Goal: Find specific page/section: Find specific page/section

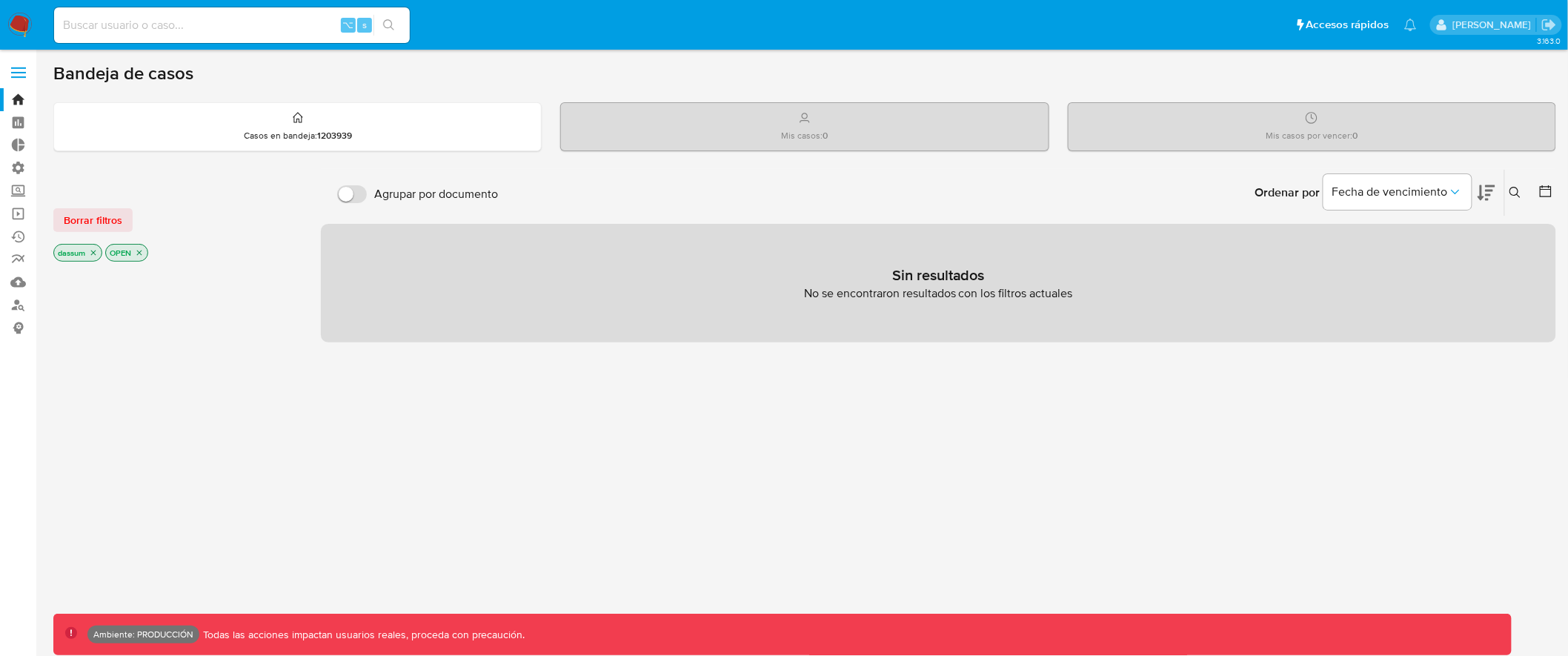
click at [21, 72] on span at bounding box center [18, 73] width 15 height 2
click at [0, 0] on input "checkbox" at bounding box center [0, 0] width 0 height 0
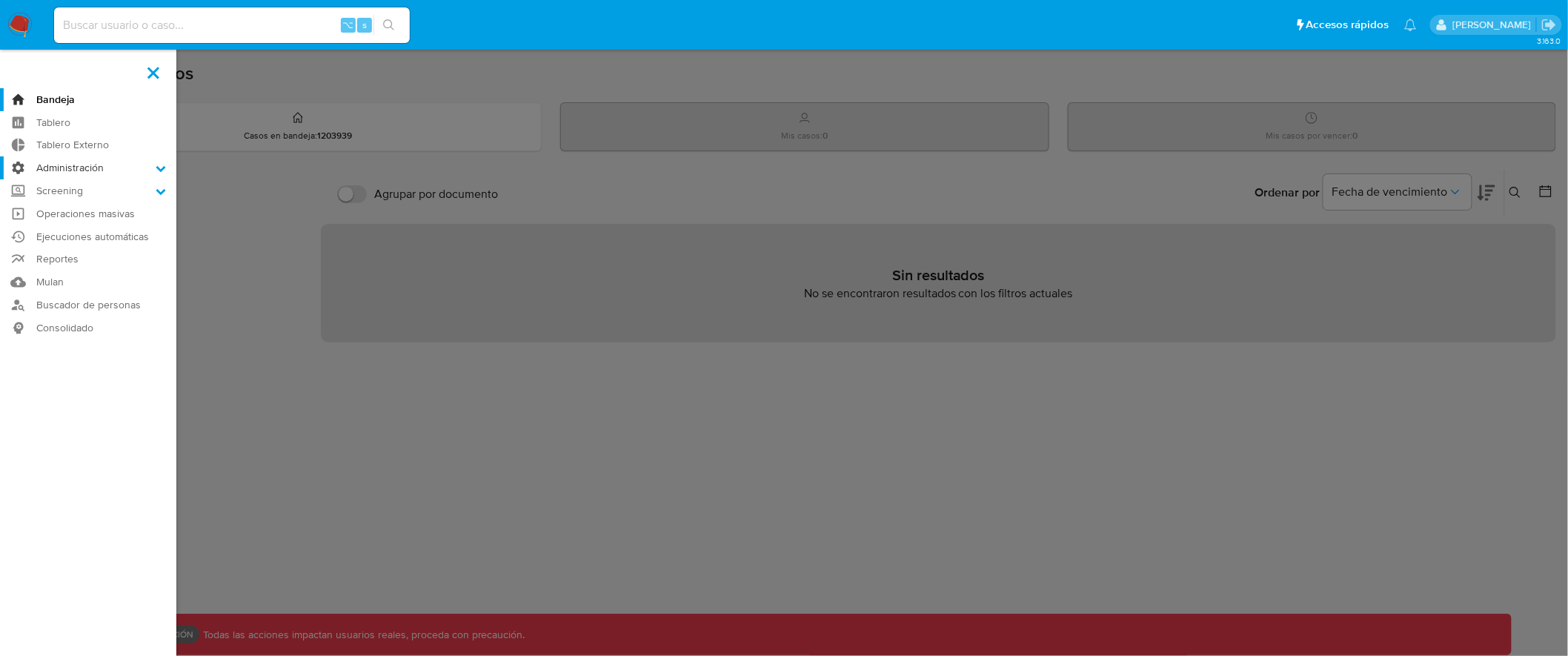
click at [97, 164] on label "Administración" at bounding box center [88, 168] width 176 height 23
click at [0, 0] on input "Administración" at bounding box center [0, 0] width 0 height 0
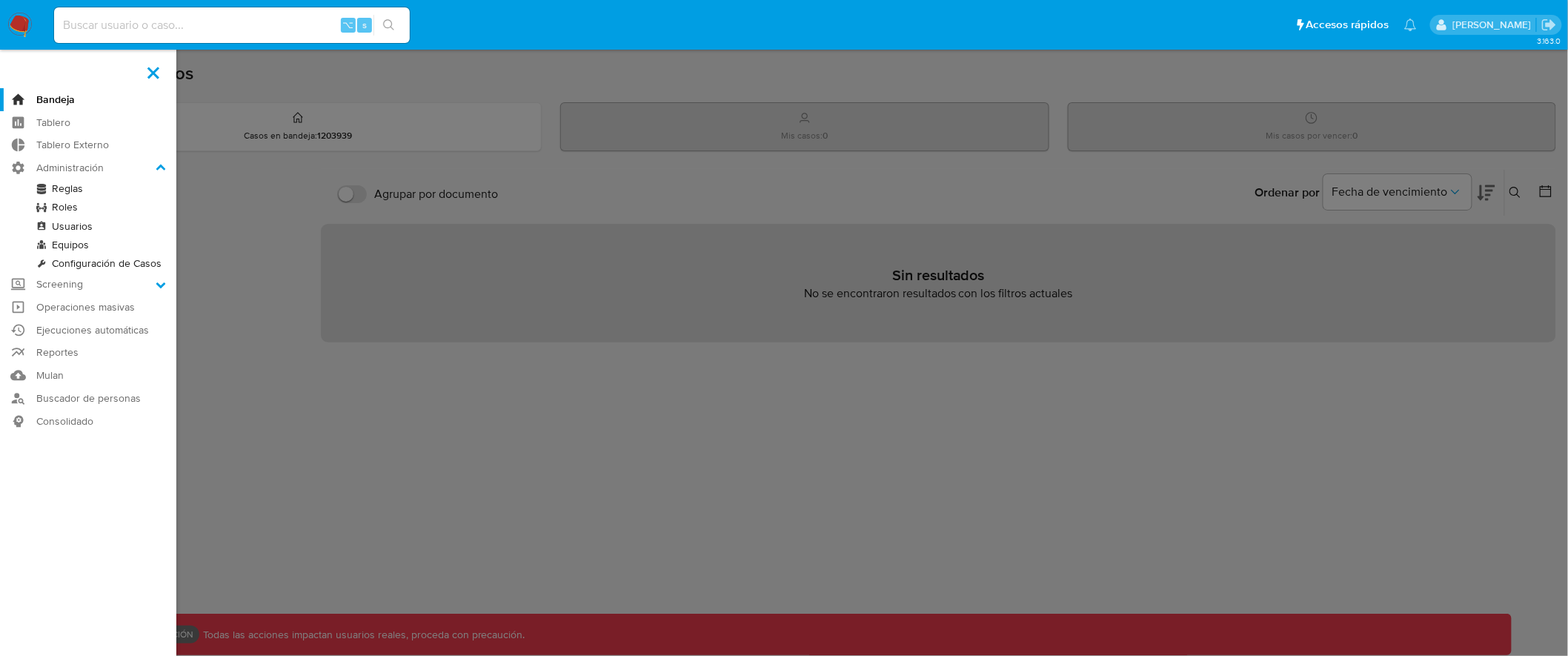
click at [81, 189] on link "Reglas" at bounding box center [88, 189] width 176 height 19
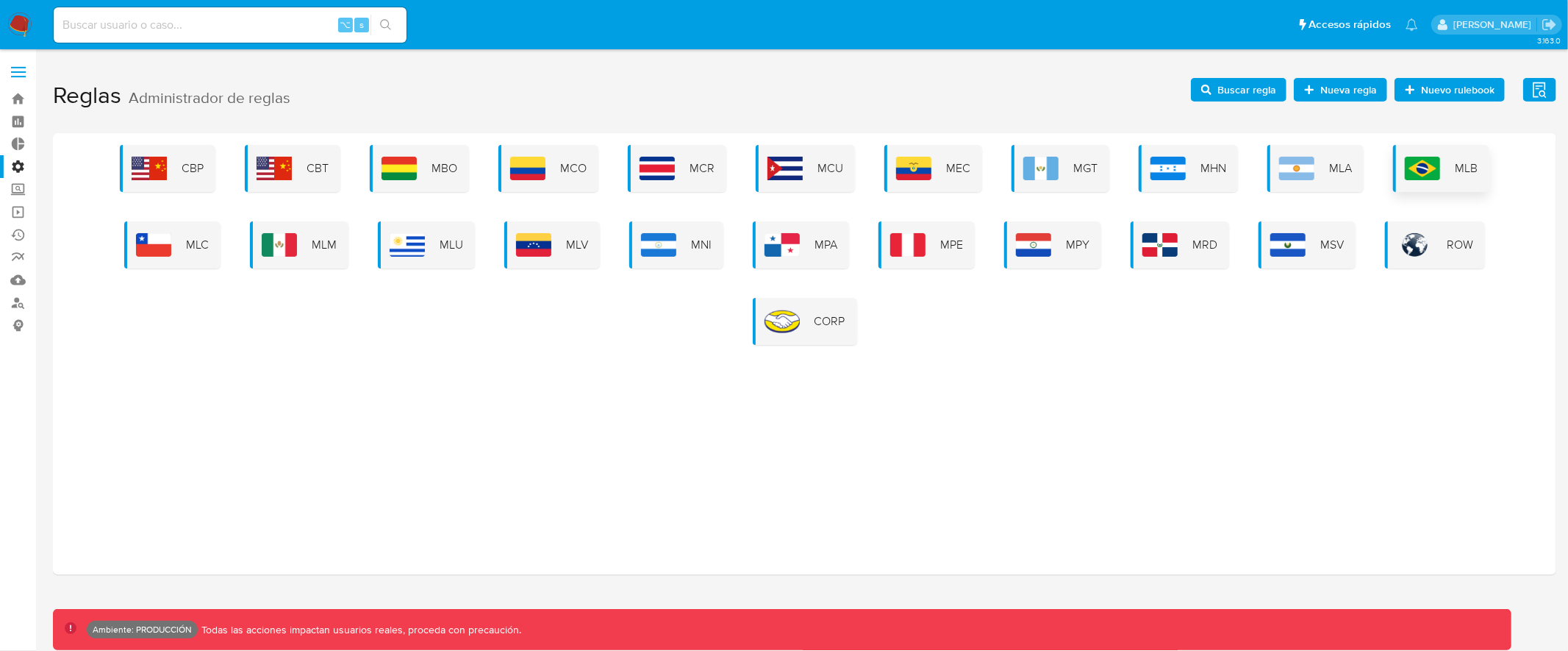
click at [1436, 163] on img at bounding box center [1422, 168] width 35 height 24
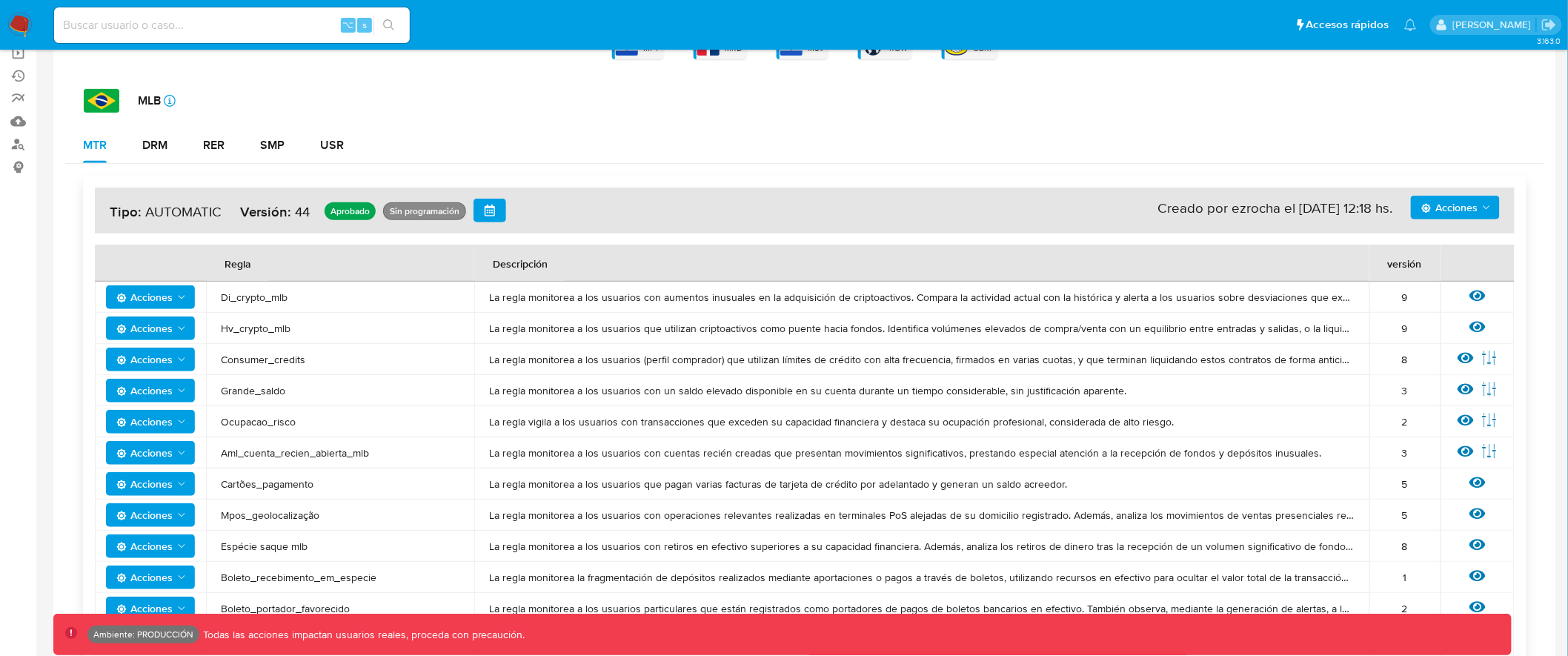
scroll to position [240, 0]
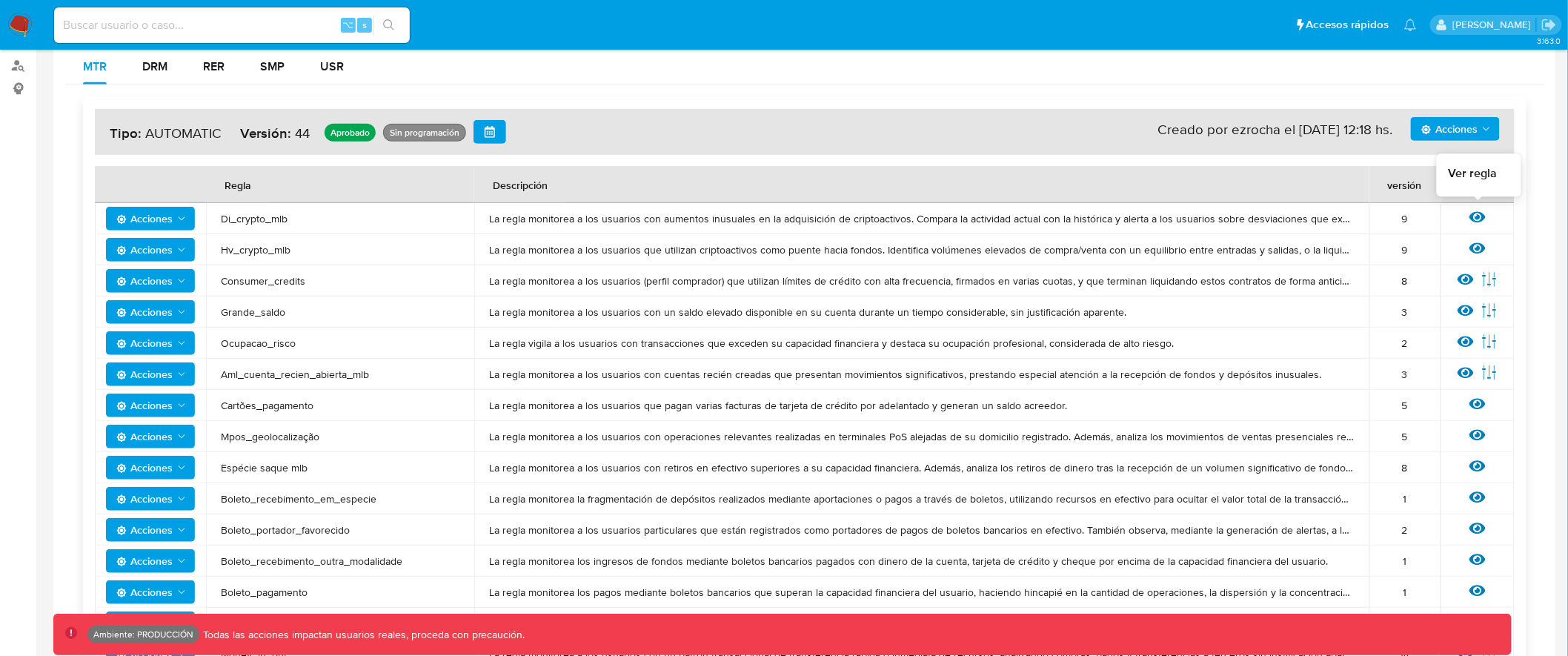
click at [1482, 211] on icon at bounding box center [1478, 216] width 16 height 16
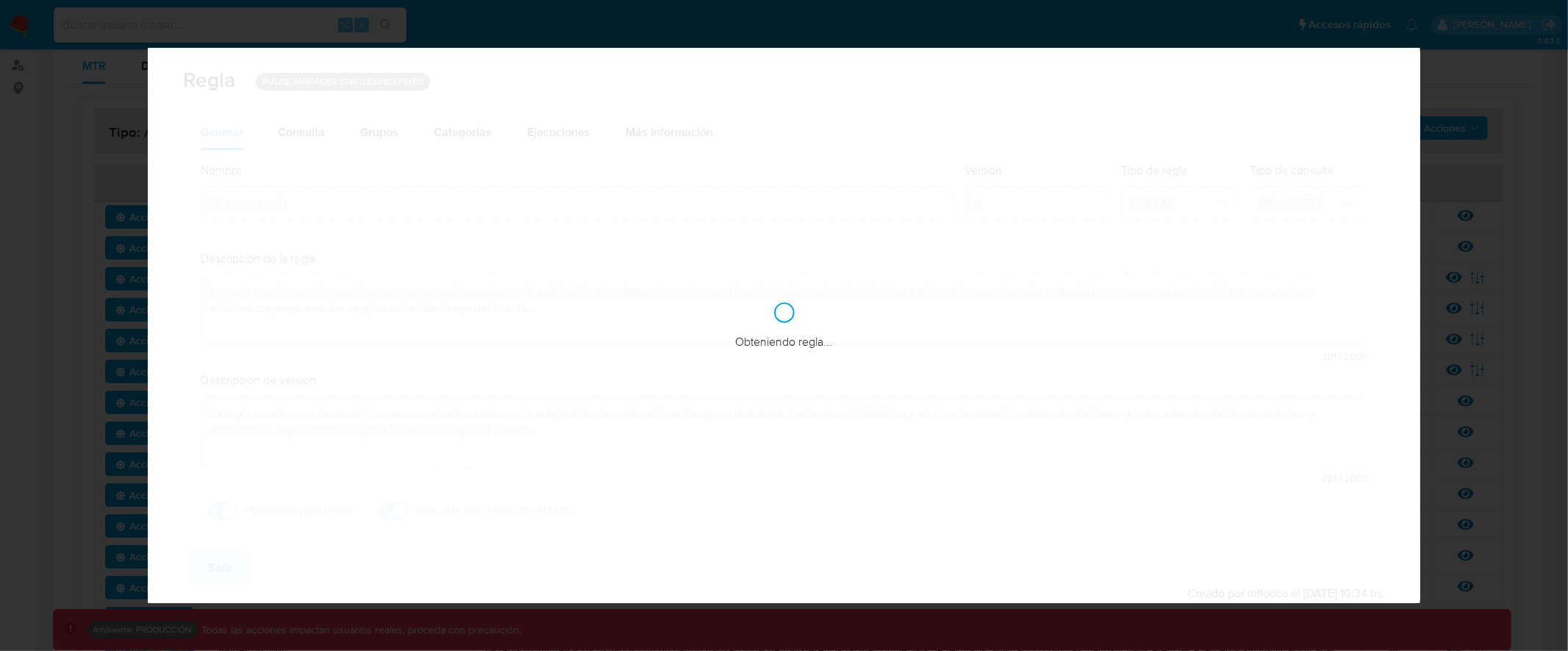
checkbox input "true"
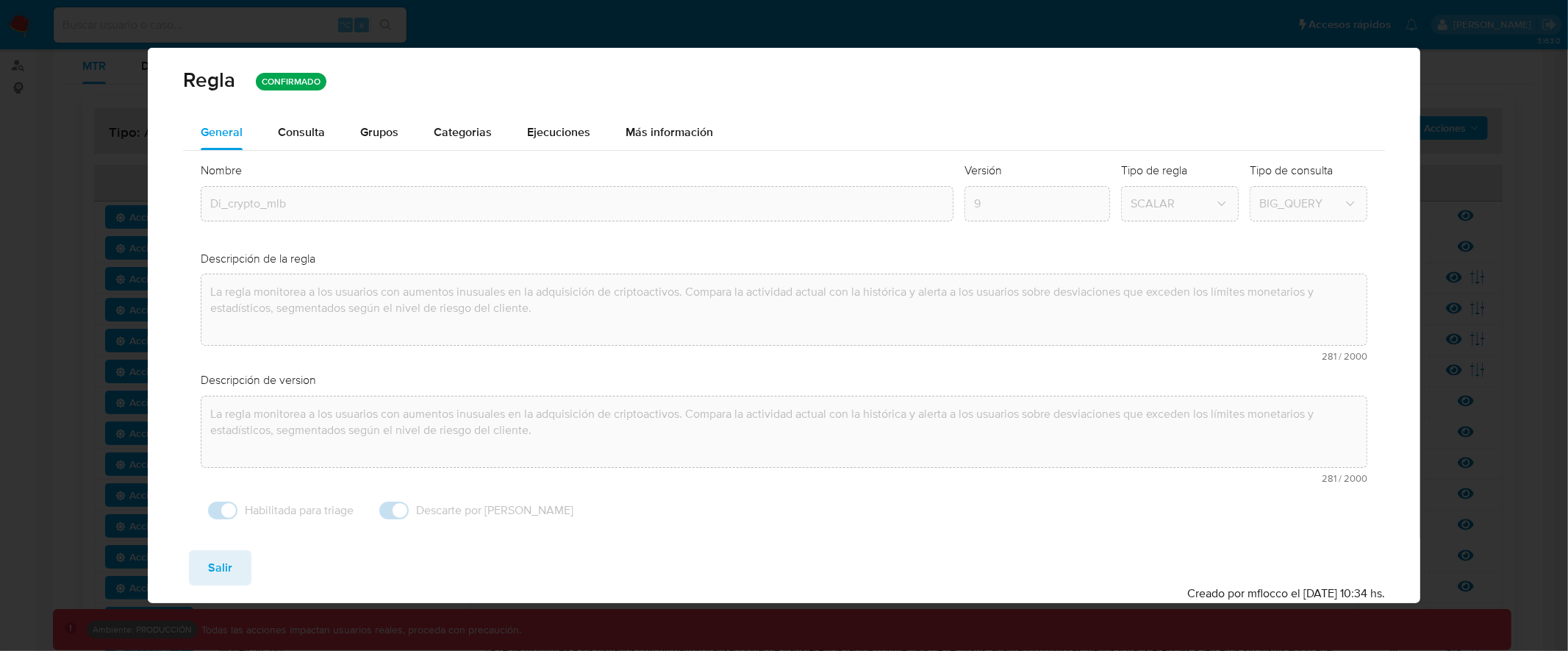
drag, startPoint x: 99, startPoint y: 456, endPoint x: 126, endPoint y: 455, distance: 27.0
click at [126, 455] on div "Regla CONFIRMADO General Consulta Parametros Evidencias Grupos Categorias Ejecu…" at bounding box center [784, 325] width 1568 height 651
click at [224, 574] on span "Salir" at bounding box center [220, 567] width 25 height 32
type input "1"
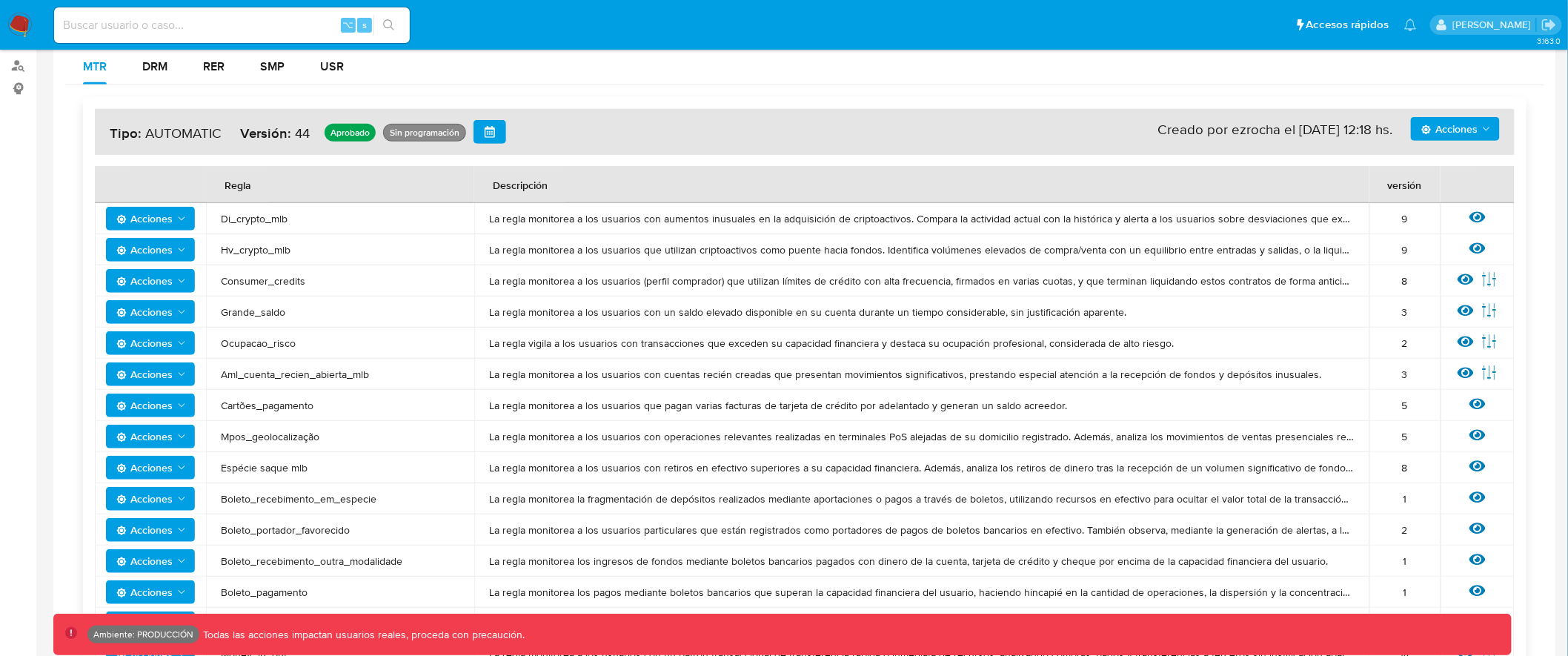
click at [1463, 124] on span "Acciones" at bounding box center [1449, 129] width 56 height 24
click at [1319, 82] on div "MTR DRM RER SMP USR" at bounding box center [804, 66] width 1479 height 36
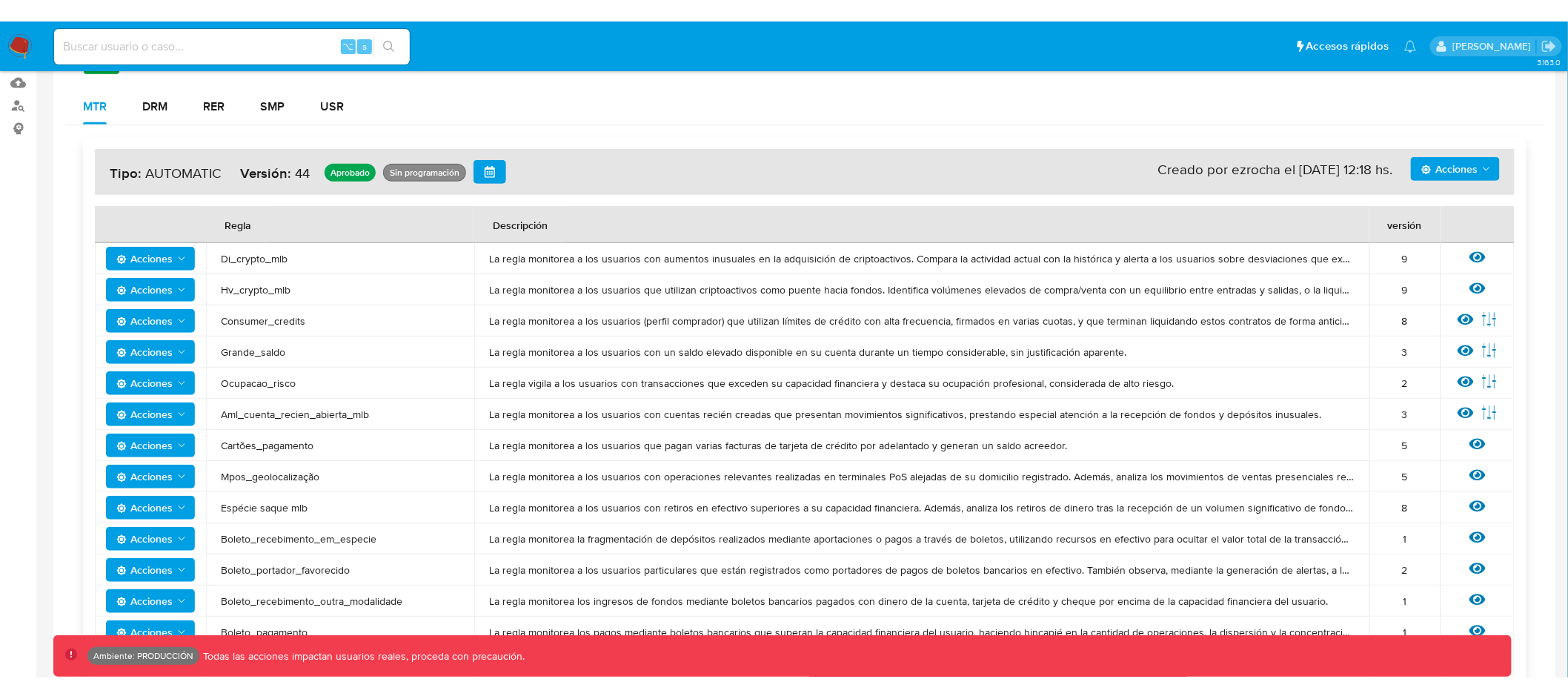
scroll to position [153, 0]
